Goal: Complete application form

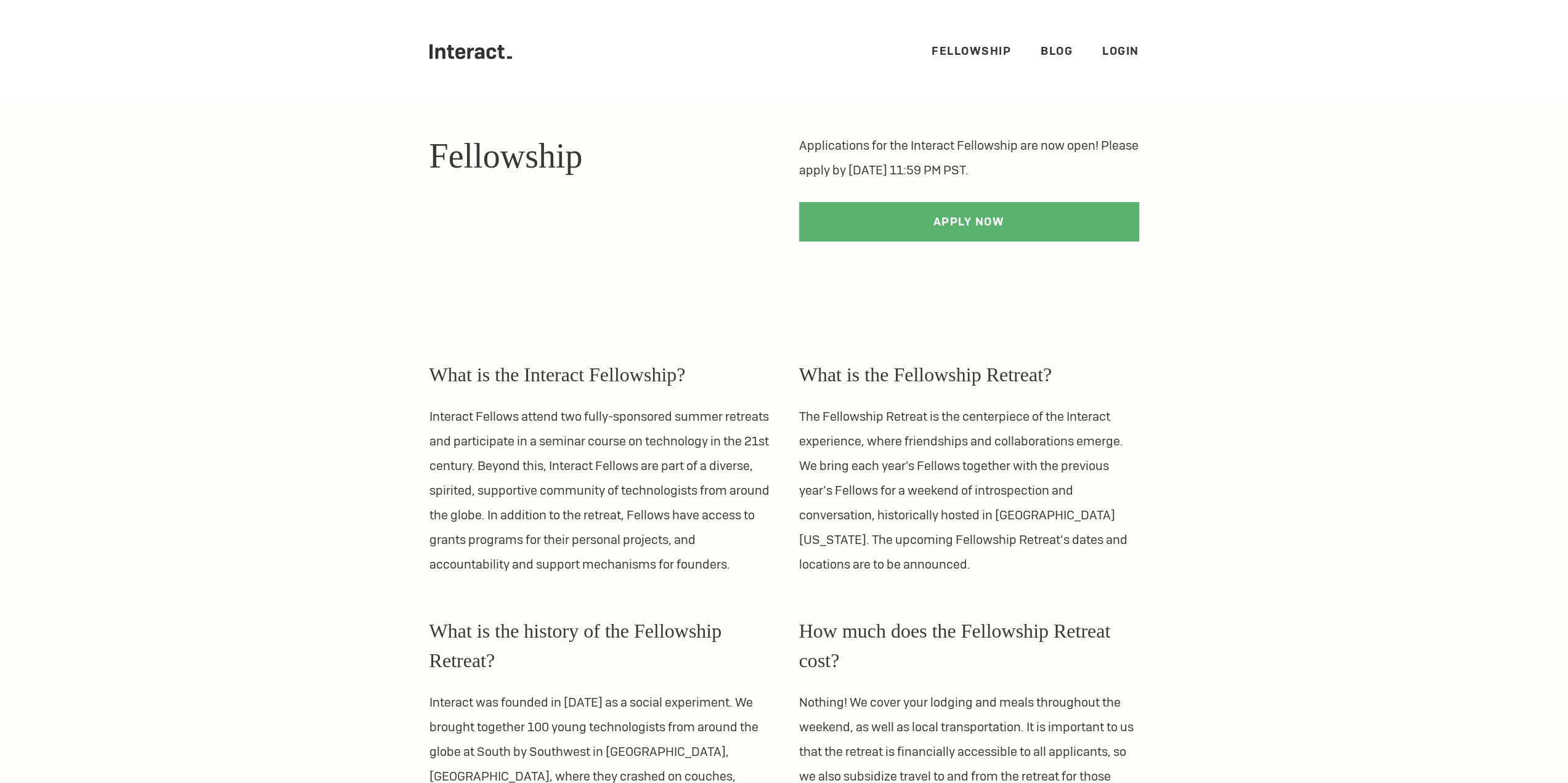
click at [462, 46] on icon ".cls-1{fill:#33312f;} interact-brand-logotype-black" at bounding box center [471, 52] width 84 height 15
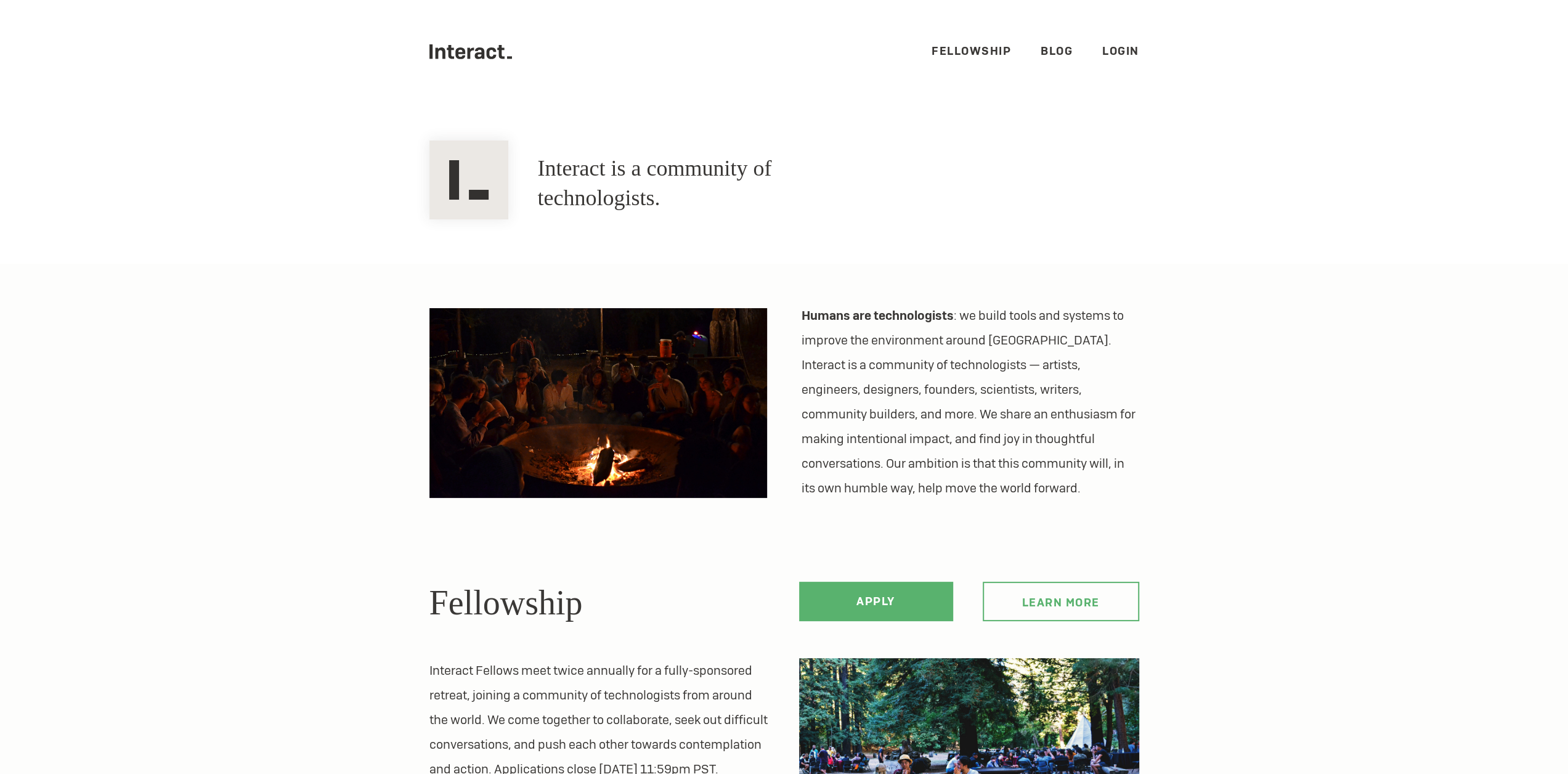
click at [987, 49] on link "Fellowship" at bounding box center [971, 51] width 79 height 14
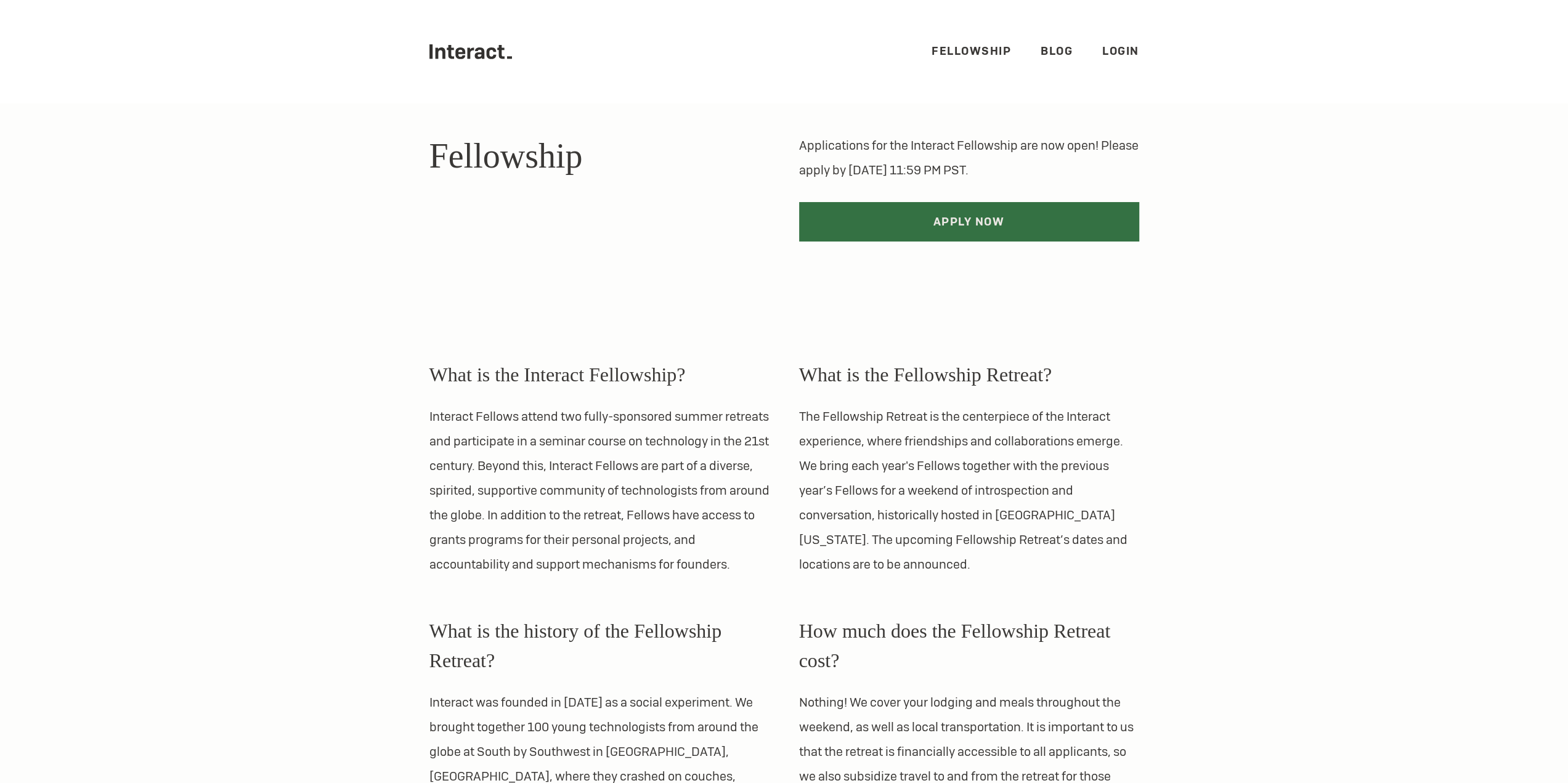
click at [1030, 219] on link "Apply Now" at bounding box center [969, 222] width 340 height 40
